Goal: Find contact information: Find contact information

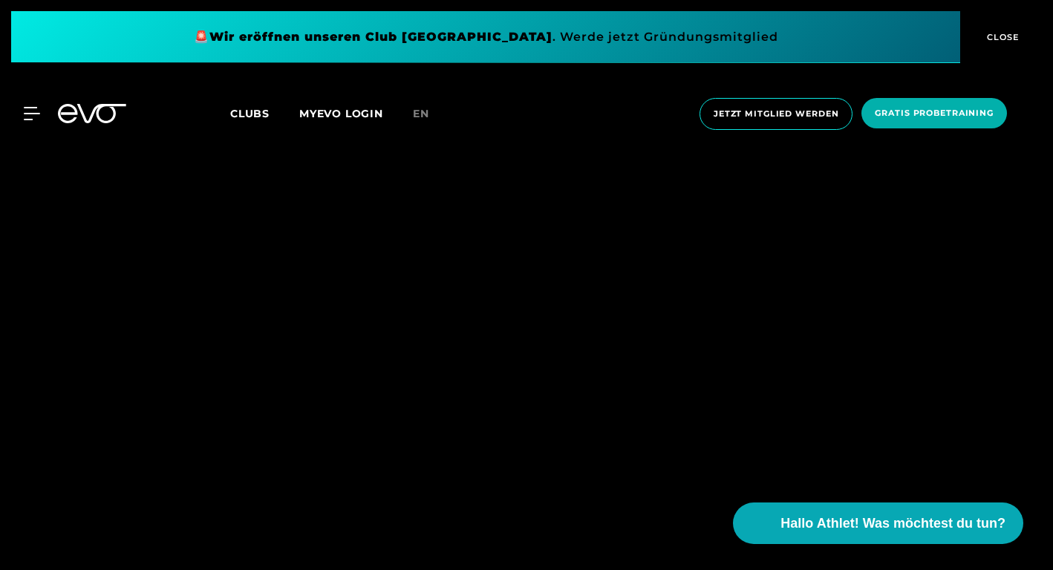
click at [246, 114] on span "Clubs" at bounding box center [249, 113] width 39 height 13
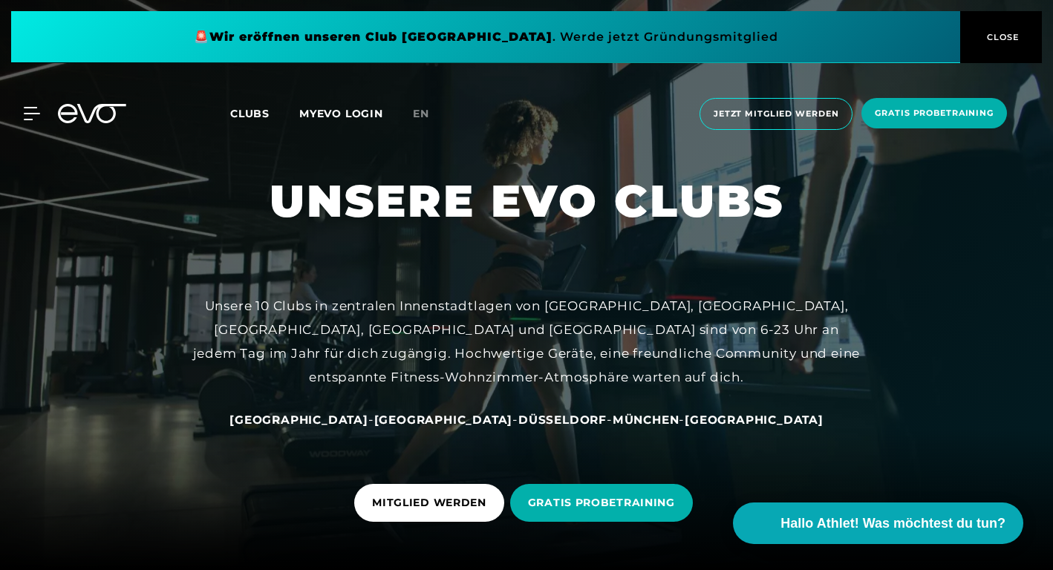
click at [247, 113] on span "Clubs" at bounding box center [249, 113] width 39 height 13
click at [364, 420] on span "[GEOGRAPHIC_DATA]" at bounding box center [298, 420] width 139 height 14
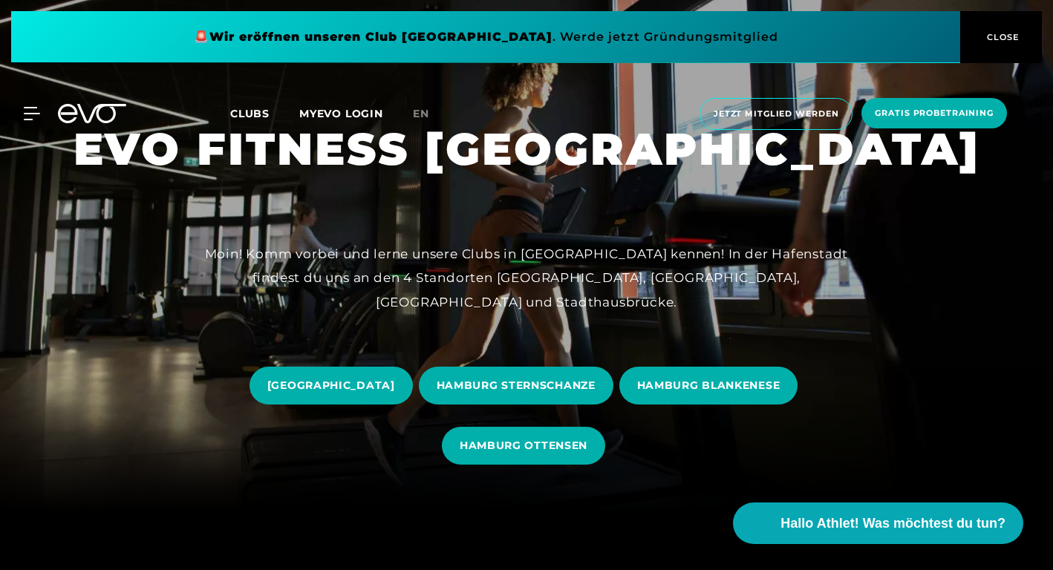
scroll to position [59, 0]
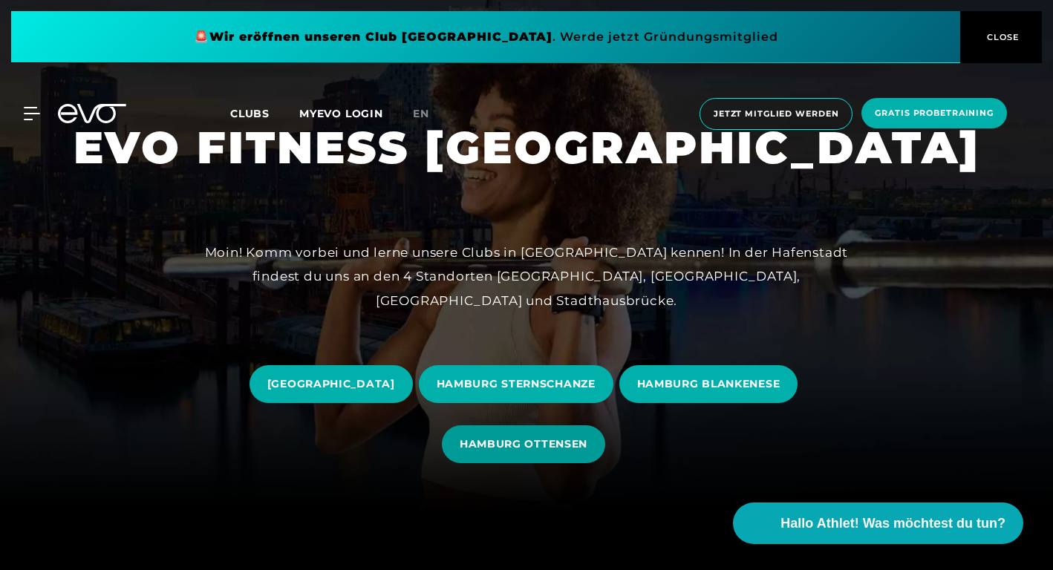
click at [518, 451] on span "HAMBURG OTTENSEN" at bounding box center [524, 445] width 128 height 16
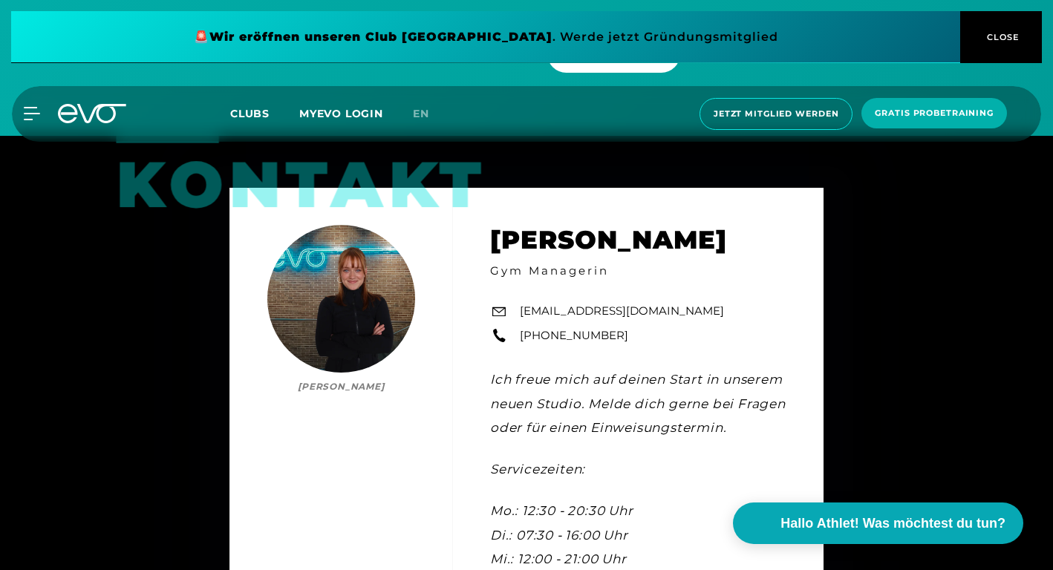
scroll to position [4044, 0]
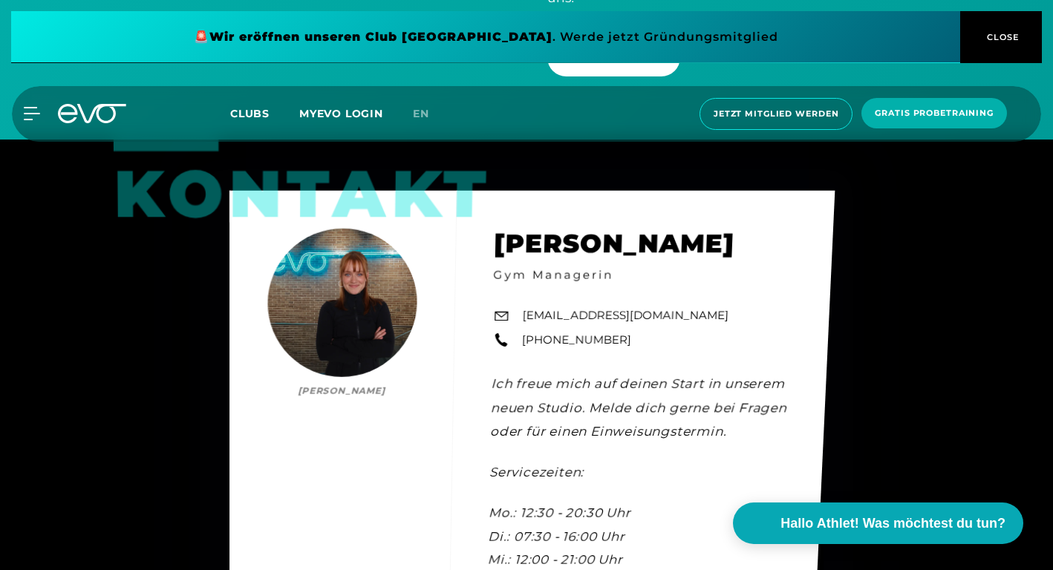
click at [528, 296] on div "Kontakt [PERSON_NAME] [PERSON_NAME] Gym Managerin [EMAIL_ADDRESS][DOMAIN_NAME] …" at bounding box center [531, 431] width 605 height 480
drag, startPoint x: 657, startPoint y: 298, endPoint x: 525, endPoint y: 302, distance: 132.3
click at [525, 302] on div "Kontakt [PERSON_NAME] [PERSON_NAME] Gym Managerin [EMAIL_ADDRESS][DOMAIN_NAME] …" at bounding box center [531, 431] width 605 height 480
copy link "[EMAIL_ADDRESS][DOMAIN_NAME]"
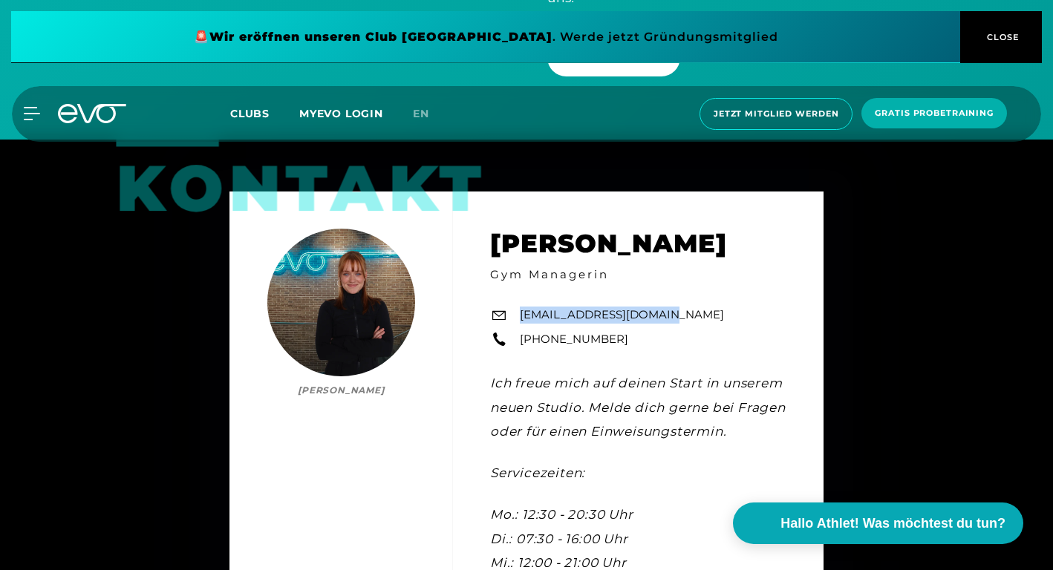
click at [462, 61] on span at bounding box center [485, 37] width 949 height 52
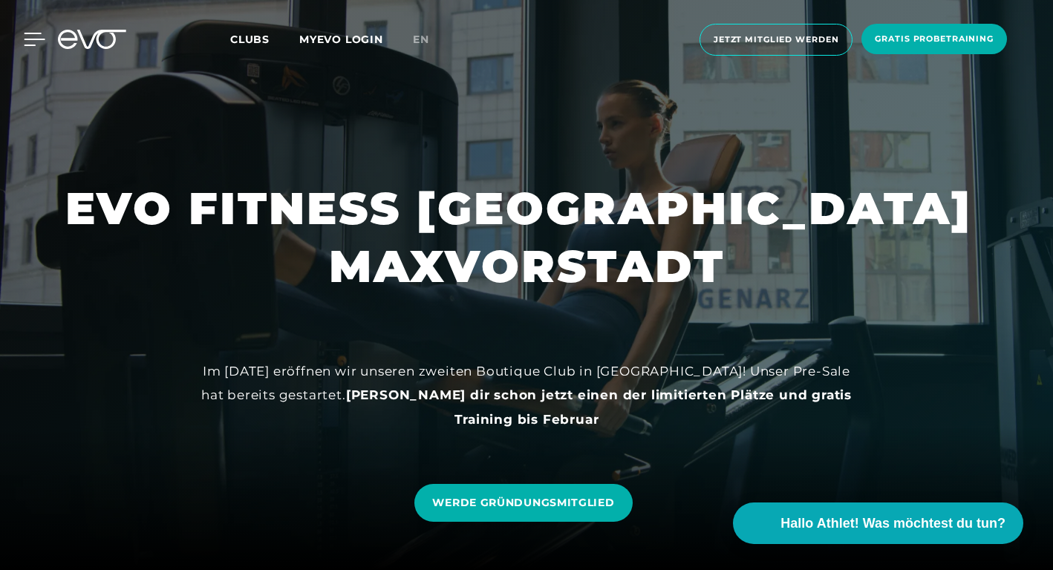
click at [33, 38] on icon at bounding box center [35, 39] width 22 height 13
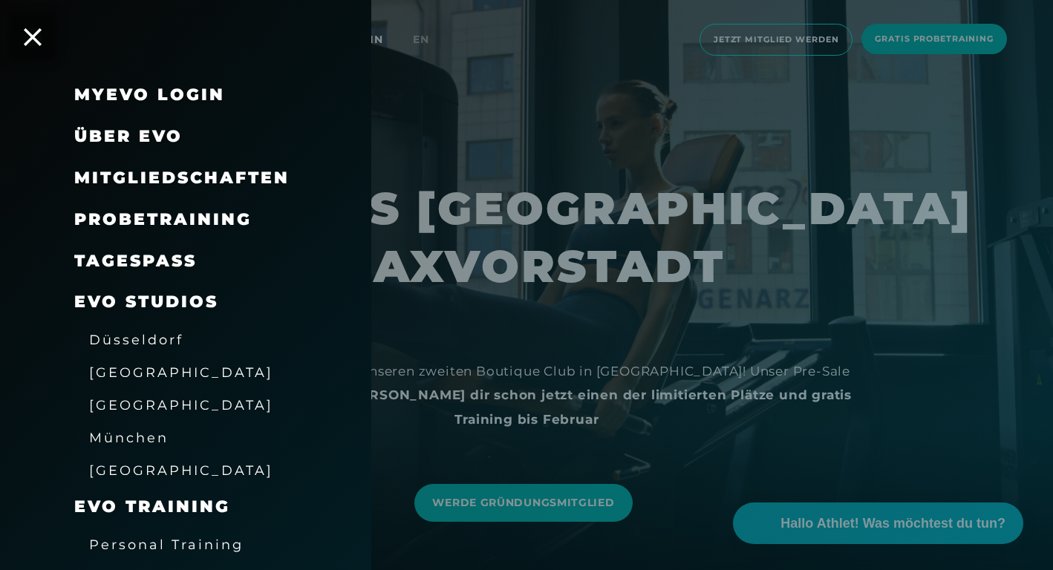
click at [124, 97] on link "MyEVO Login" at bounding box center [149, 95] width 151 height 20
click at [115, 408] on span "[GEOGRAPHIC_DATA]" at bounding box center [181, 405] width 184 height 16
